Goal: Information Seeking & Learning: Learn about a topic

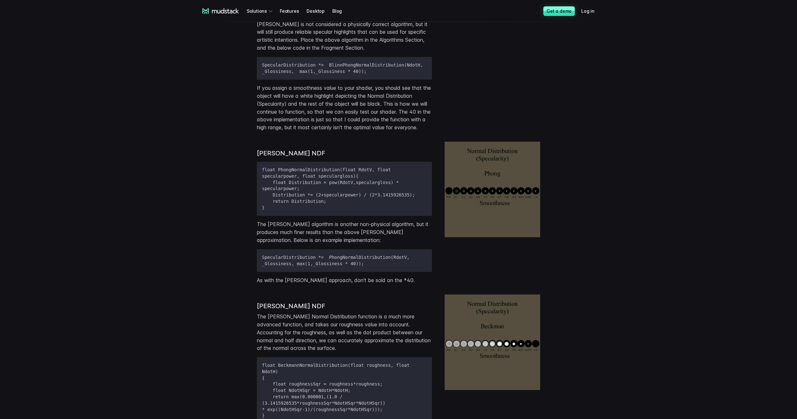
scroll to position [859, 0]
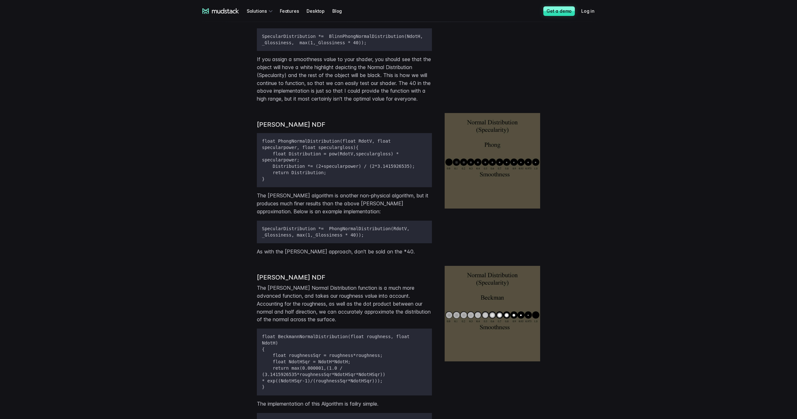
click at [474, 286] on img at bounding box center [492, 313] width 95 height 95
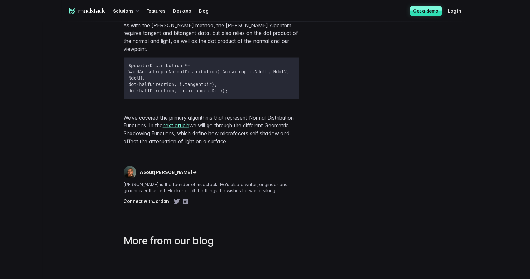
scroll to position [2380, 0]
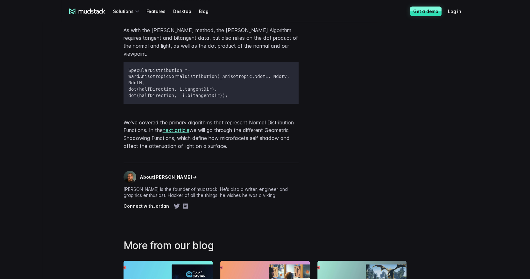
click at [201, 118] on p "We've covered the primary algorithms that represent Normal Distribution Functio…" at bounding box center [210, 134] width 175 height 32
click at [189, 127] on link "next article" at bounding box center [176, 130] width 27 height 6
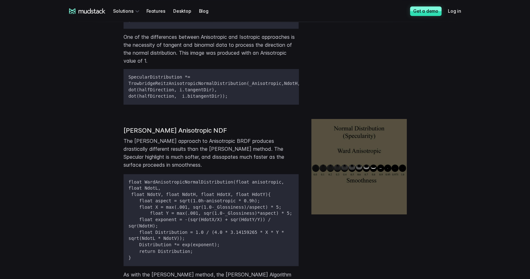
scroll to position [2211, 0]
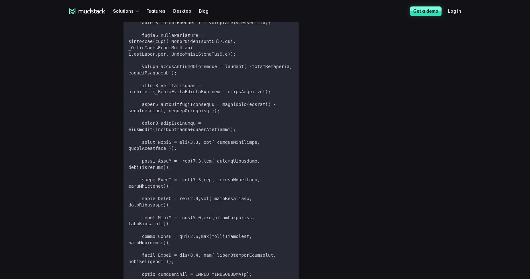
scroll to position [3373, 0]
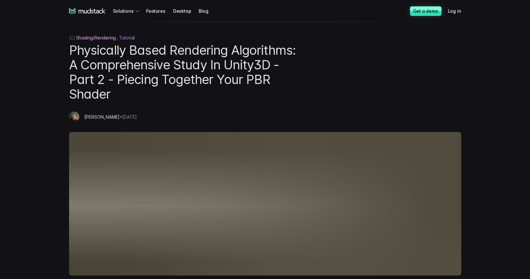
scroll to position [1659, 0]
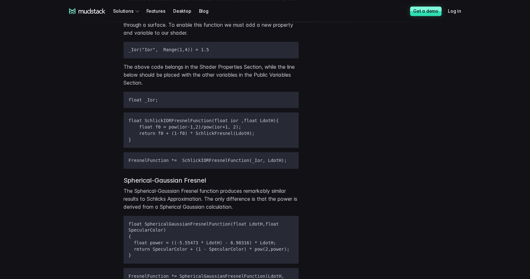
scroll to position [3925, 0]
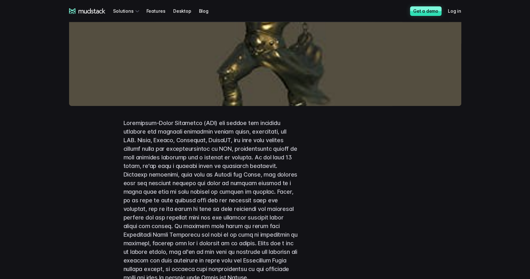
scroll to position [42, 0]
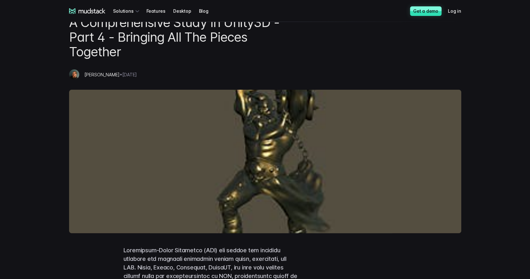
click at [230, 209] on img at bounding box center [265, 162] width 392 height 144
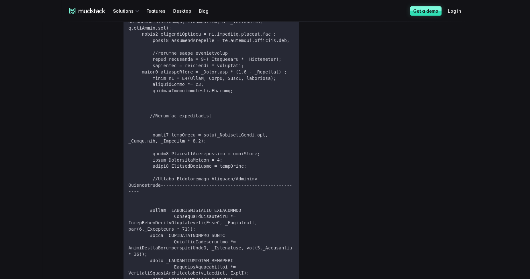
scroll to position [5601, 0]
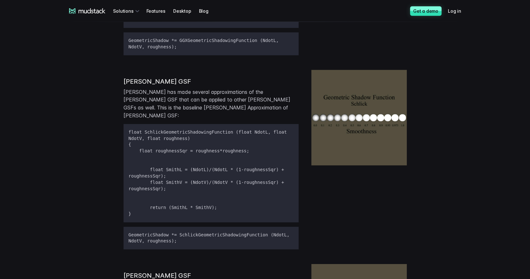
scroll to position [2801, 0]
